Goal: Task Accomplishment & Management: Use online tool/utility

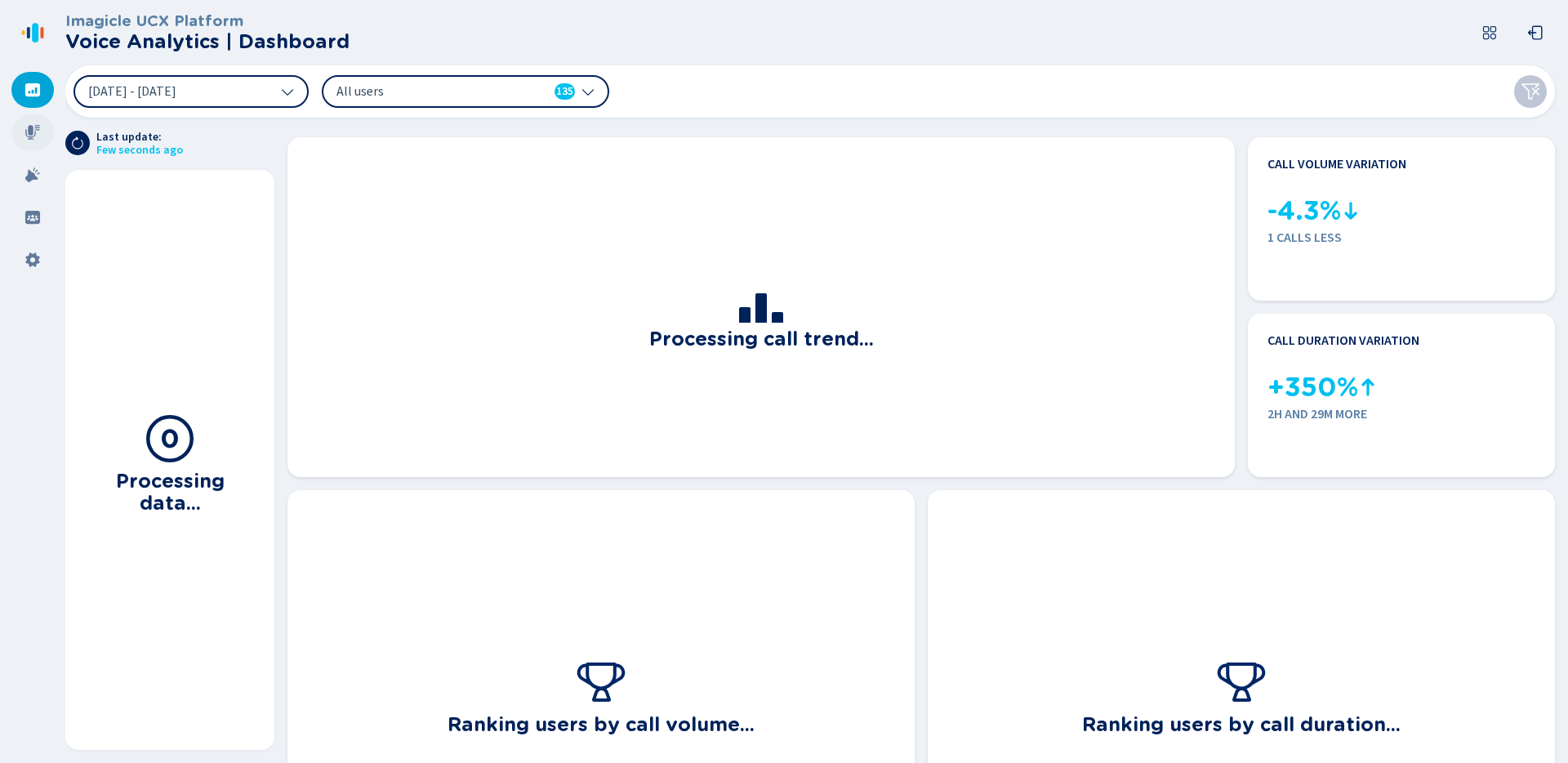
click at [39, 141] on div at bounding box center [32, 133] width 43 height 36
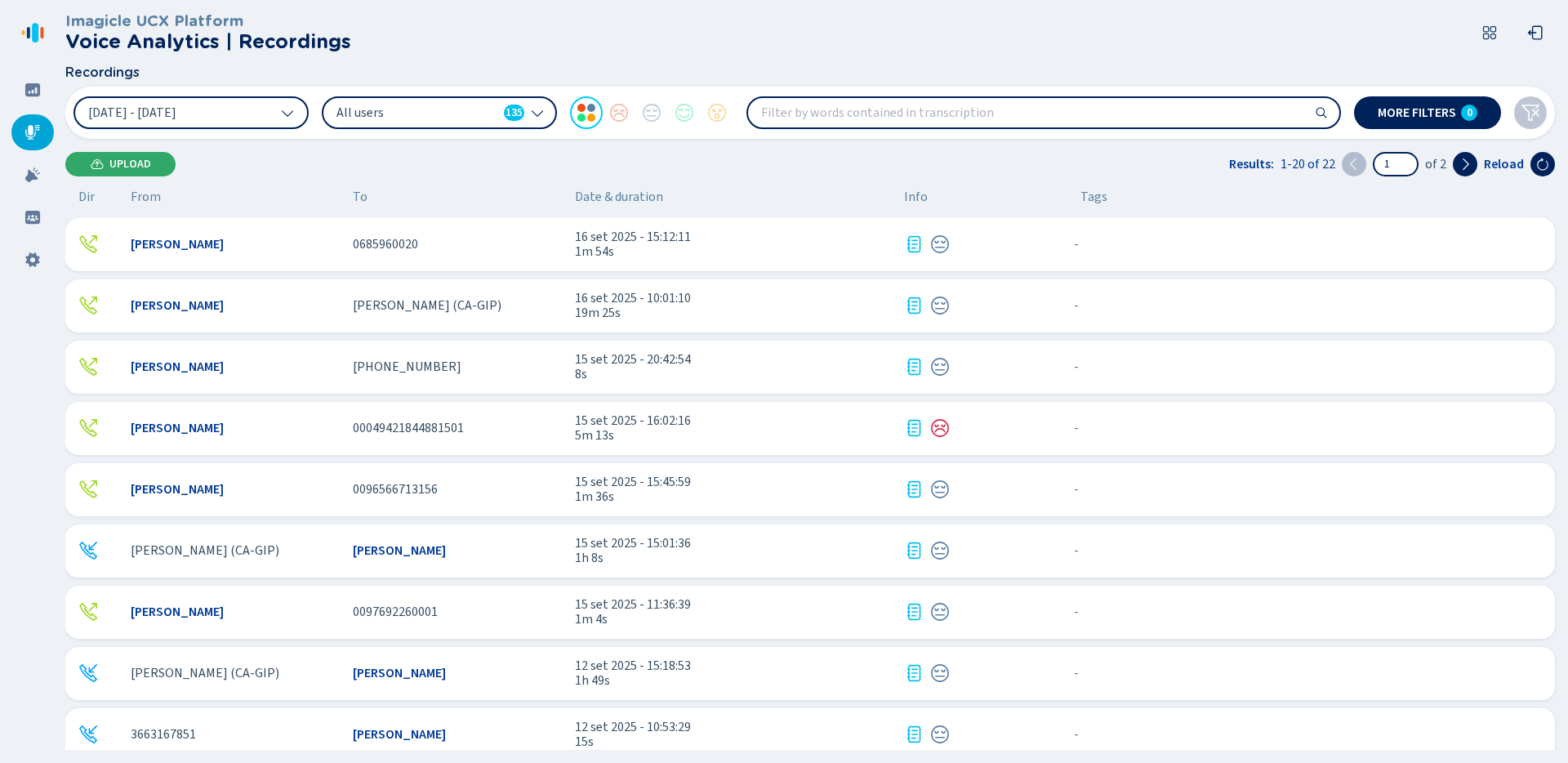
click at [158, 173] on button "Upload" at bounding box center [120, 164] width 110 height 25
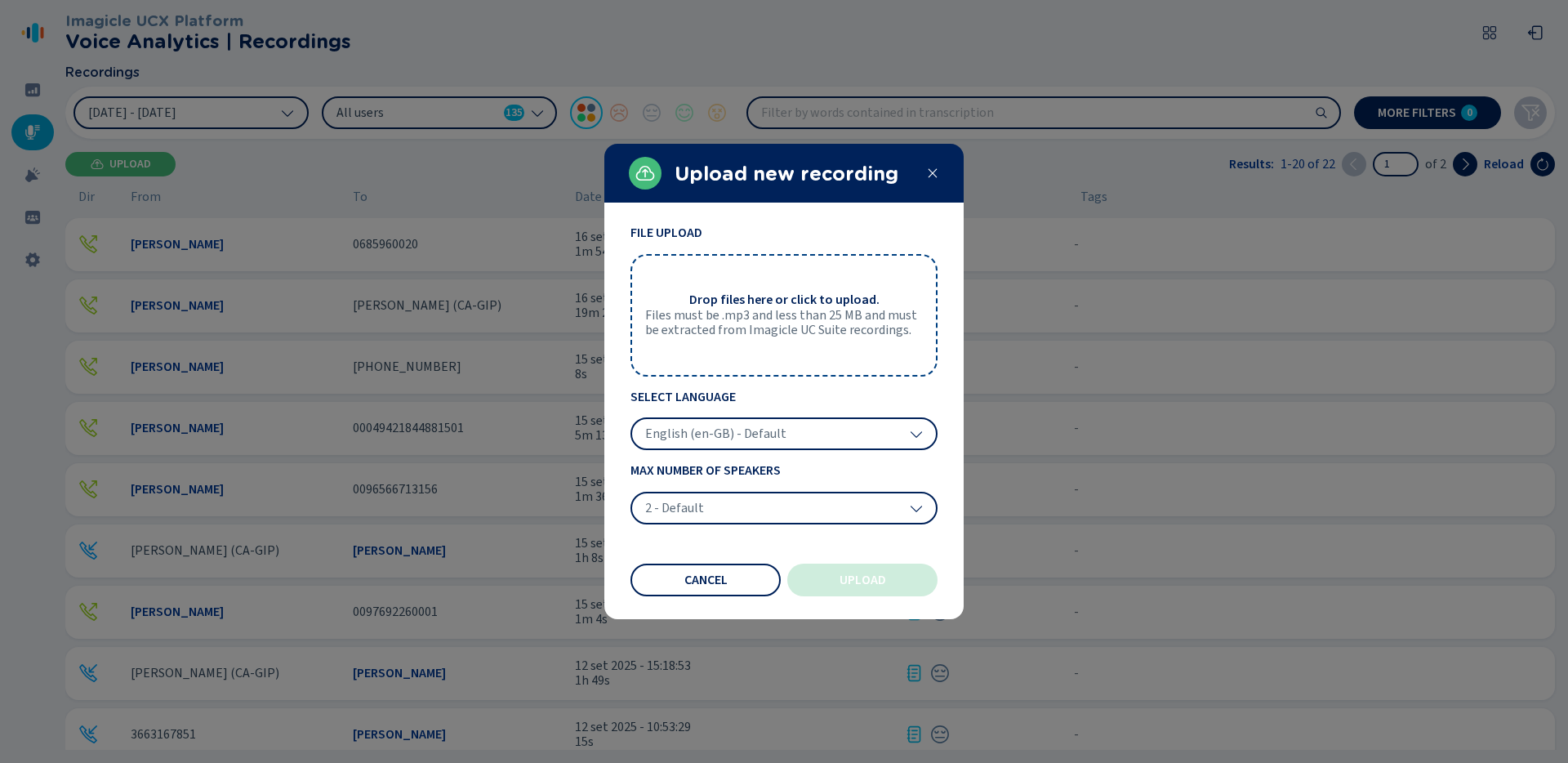
click at [771, 337] on span "Files must be .mp3 and less than 25 MB and must be extracted from Imagicle UC S…" at bounding box center [784, 323] width 277 height 30
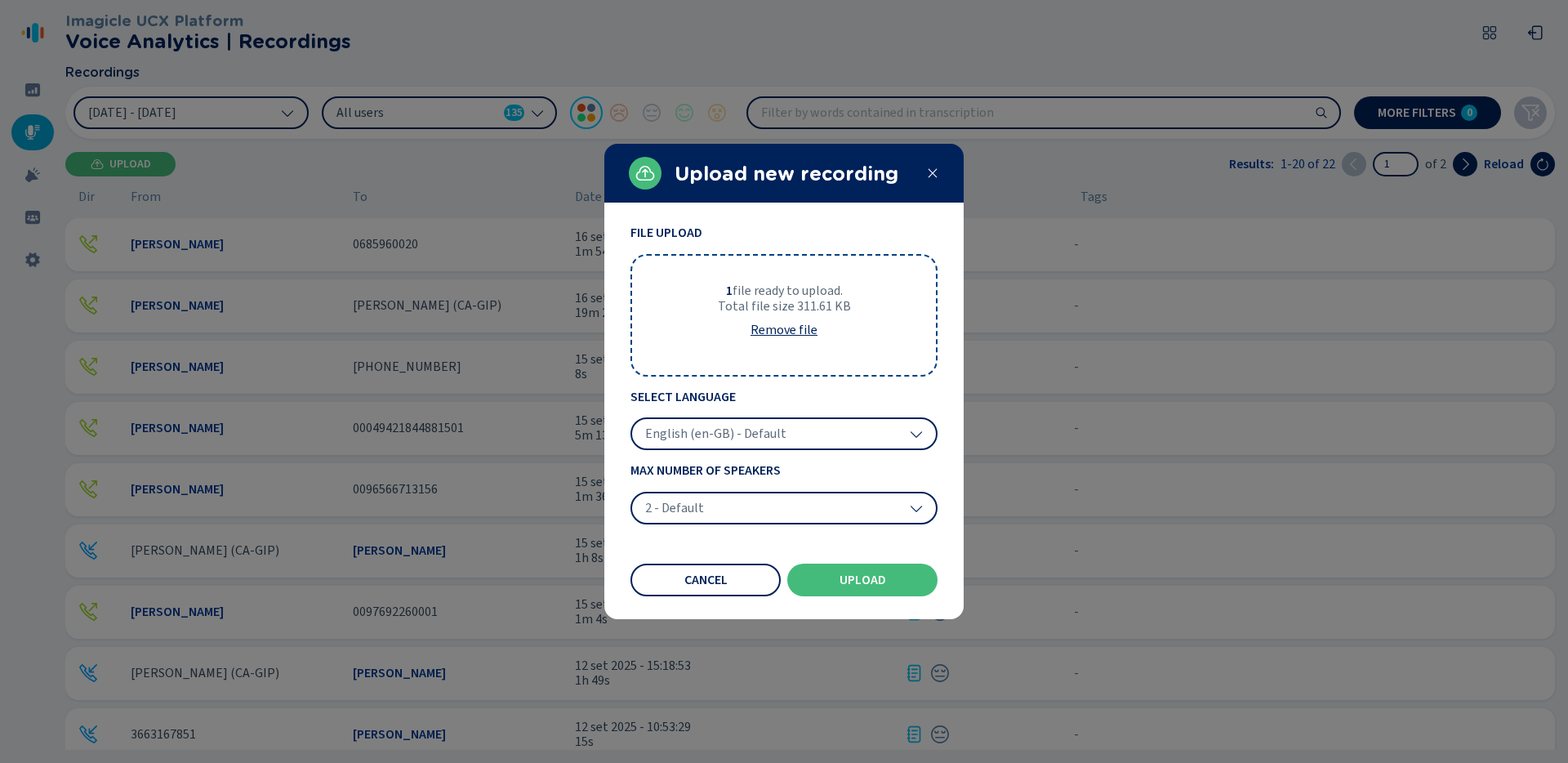
click at [744, 440] on span "English (en-GB) - Default" at bounding box center [716, 433] width 142 height 16
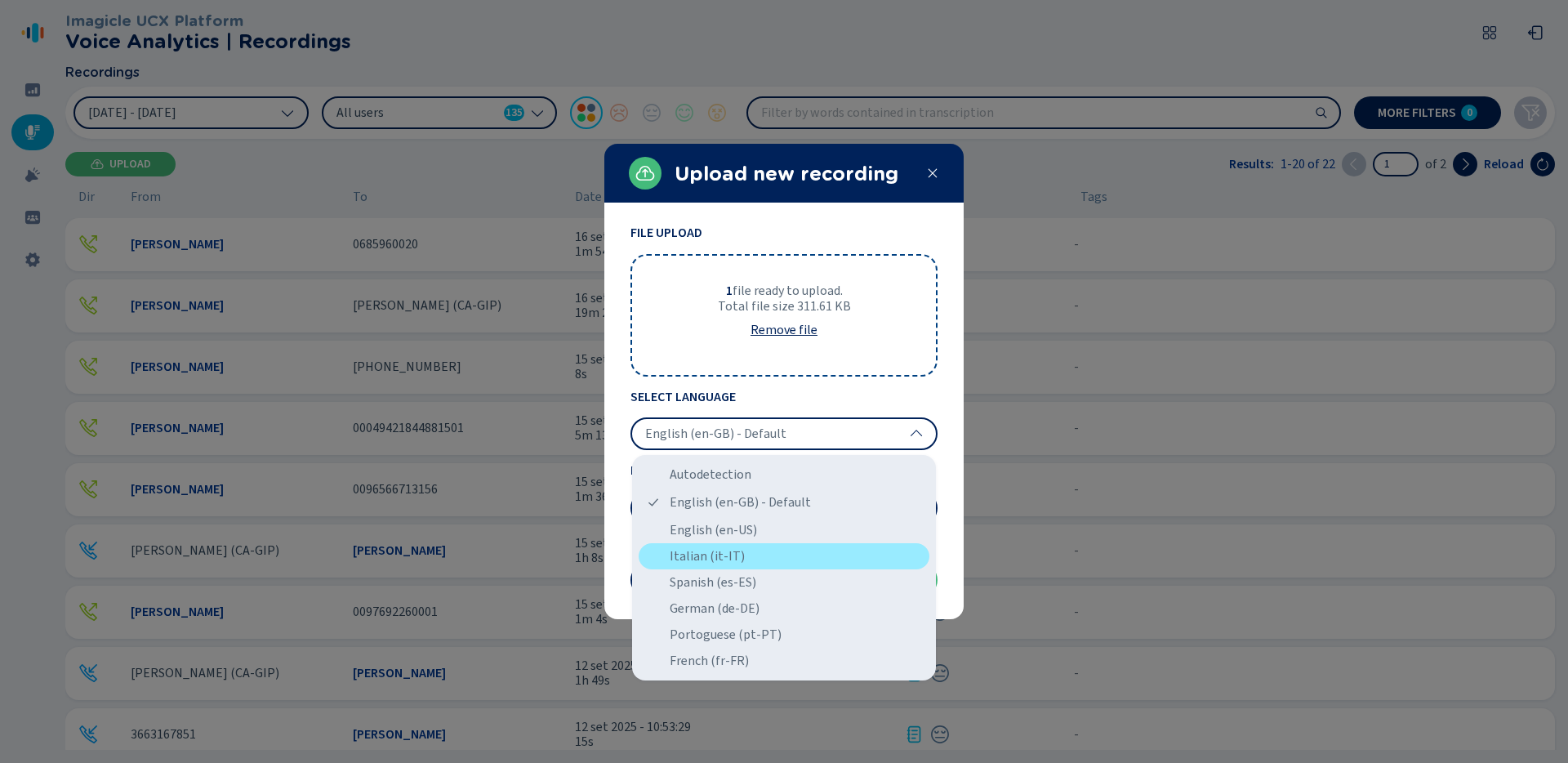
click at [730, 557] on div "Italian (it-IT)" at bounding box center [784, 556] width 290 height 26
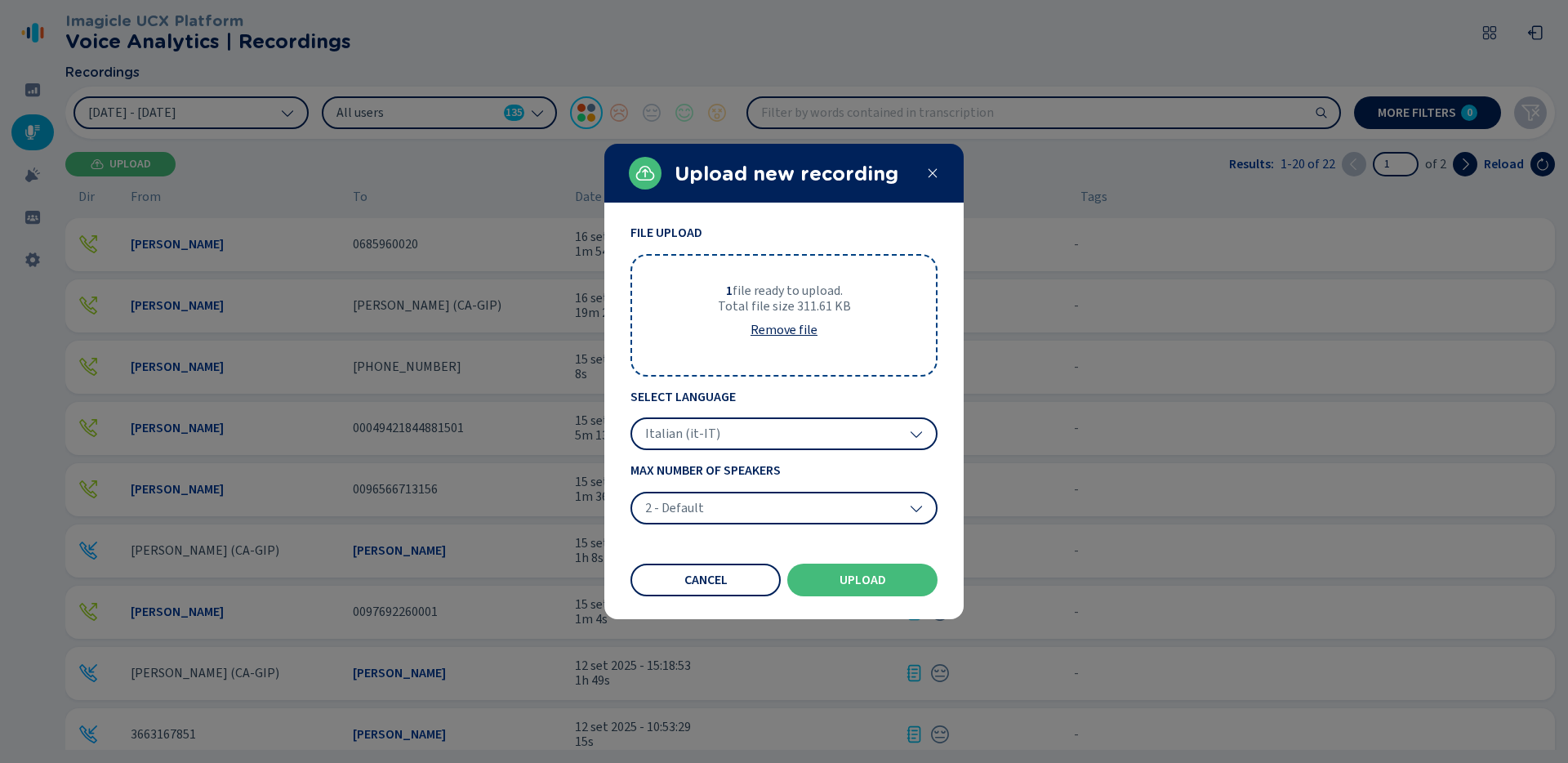
click at [736, 520] on div "2 - Default" at bounding box center [784, 507] width 307 height 33
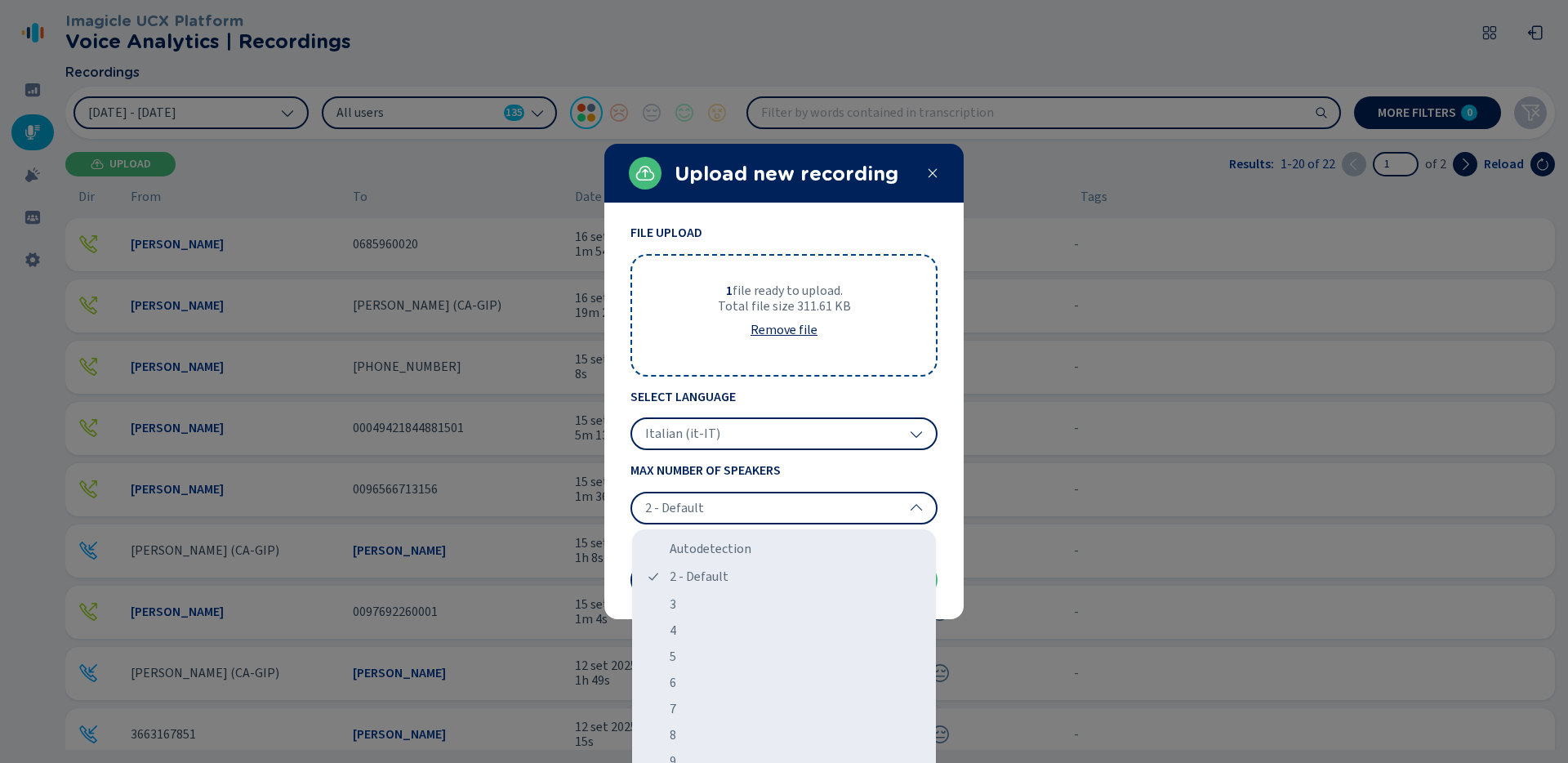
click at [736, 520] on div "2 - Default" at bounding box center [784, 507] width 307 height 33
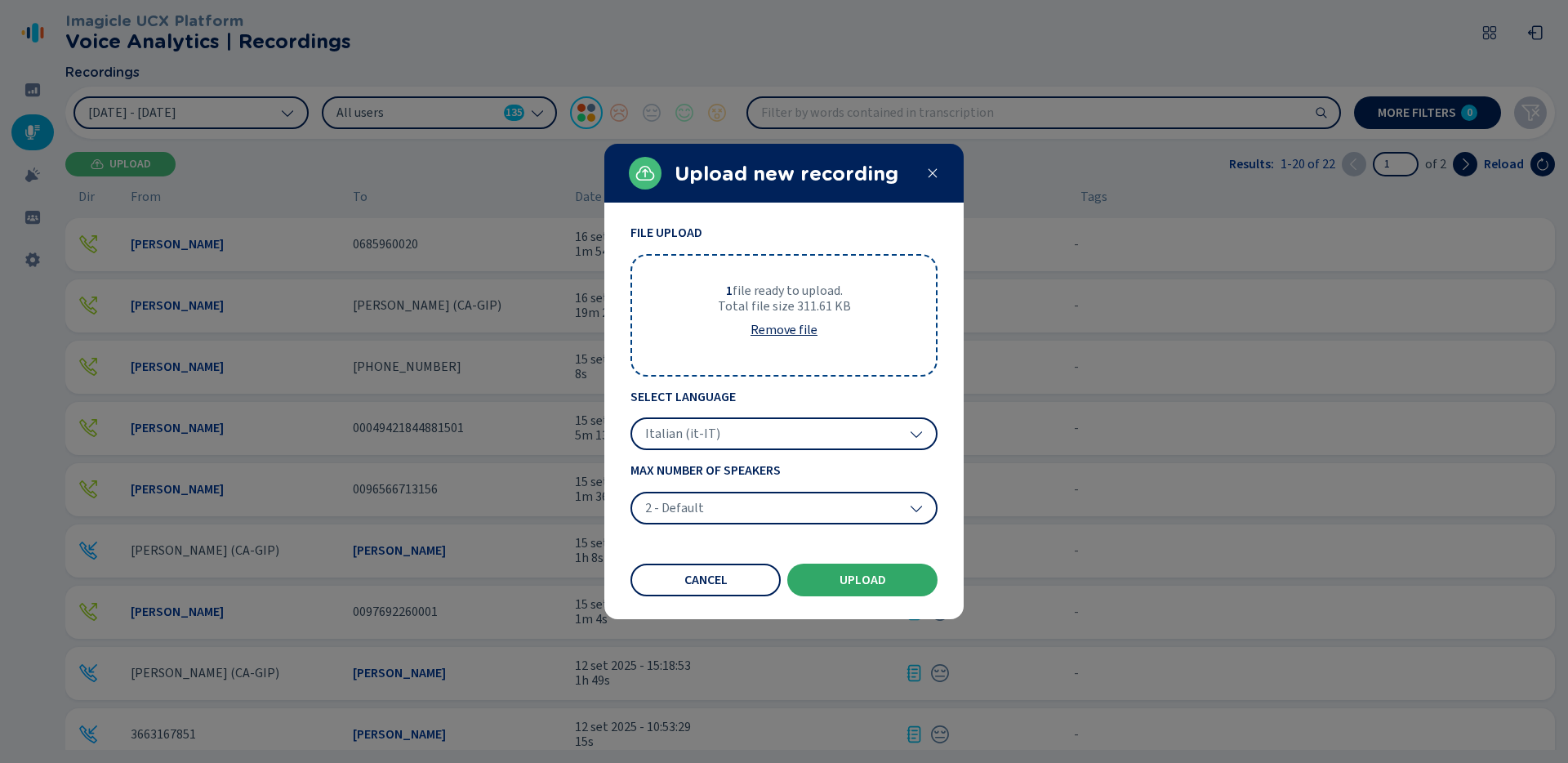
click at [852, 586] on button "Upload" at bounding box center [862, 579] width 151 height 33
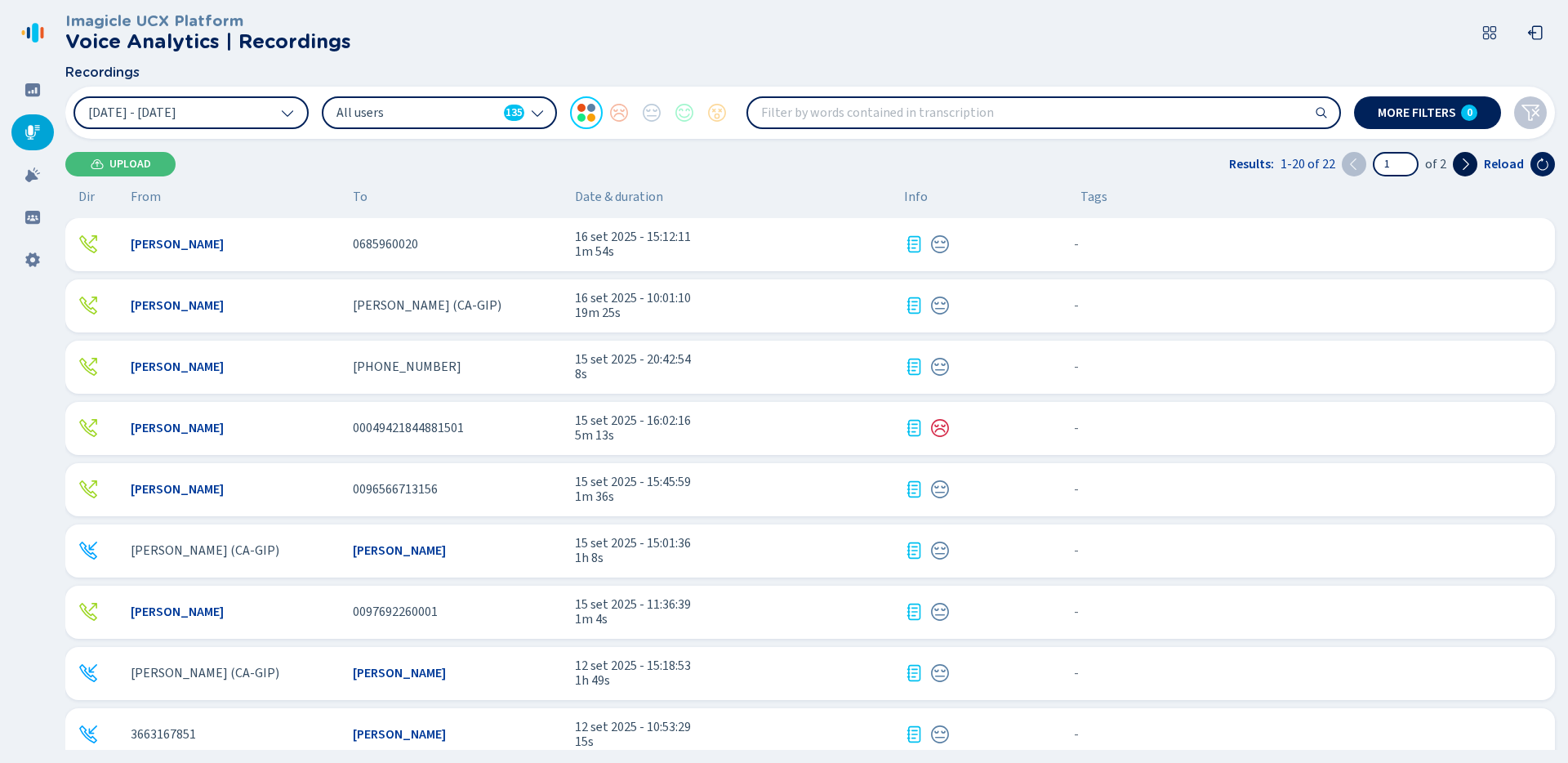
click at [1469, 170] on icon at bounding box center [1464, 164] width 13 height 13
type input "2"
